Goal: Navigation & Orientation: Find specific page/section

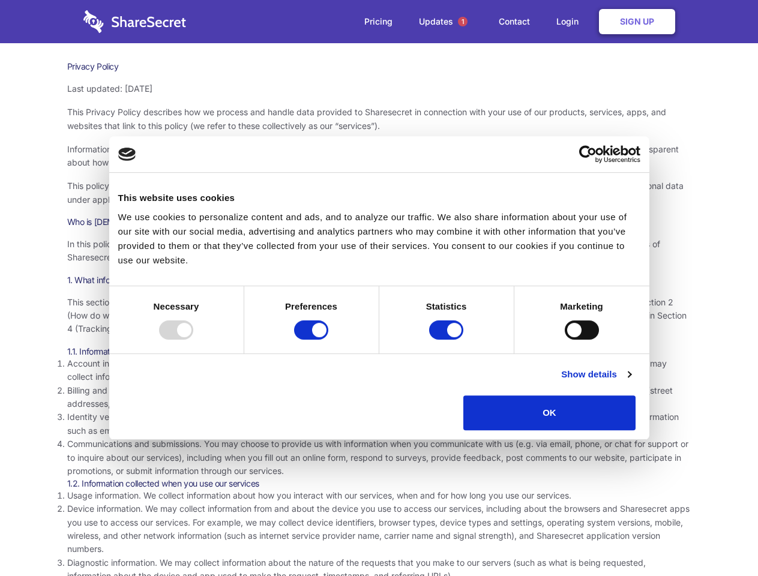
click at [193, 340] on div at bounding box center [176, 329] width 34 height 19
click at [328, 340] on input "Preferences" at bounding box center [311, 329] width 34 height 19
checkbox input "false"
click at [447, 340] on input "Statistics" at bounding box center [446, 329] width 34 height 19
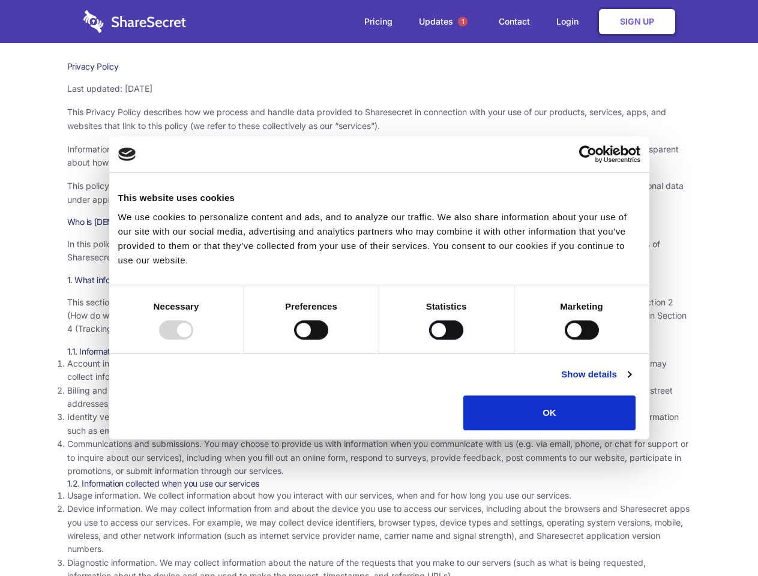
checkbox input "false"
click at [564, 340] on input "Marketing" at bounding box center [581, 329] width 34 height 19
checkbox input "true"
click at [630, 382] on link "Show details" at bounding box center [596, 374] width 70 height 14
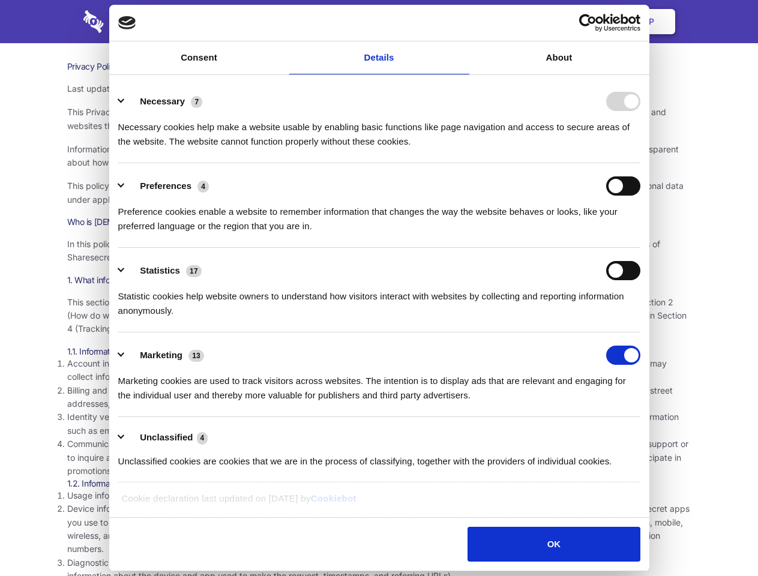
click at [640, 163] on li "Necessary 7 Necessary cookies help make a website usable by enabling basic func…" at bounding box center [379, 121] width 522 height 85
click at [462, 22] on span "1" at bounding box center [463, 22] width 10 height 10
